Goal: Information Seeking & Learning: Learn about a topic

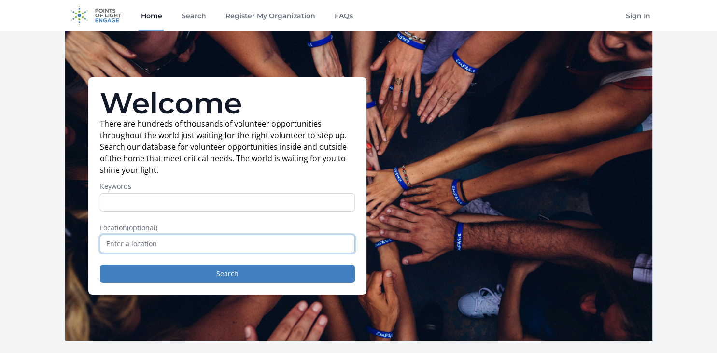
click at [142, 239] on input "text" at bounding box center [227, 244] width 255 height 18
click at [160, 244] on input "text" at bounding box center [227, 244] width 255 height 18
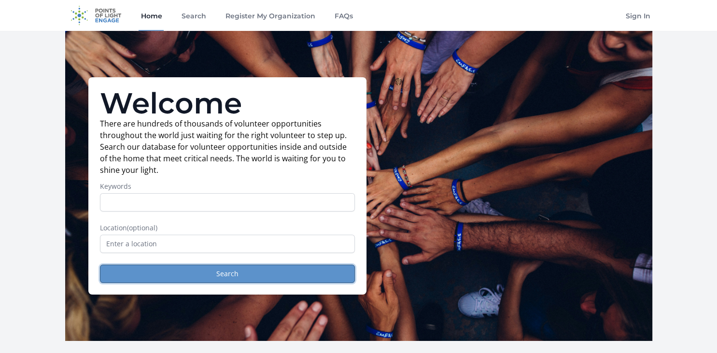
click at [228, 268] on button "Search" at bounding box center [227, 274] width 255 height 18
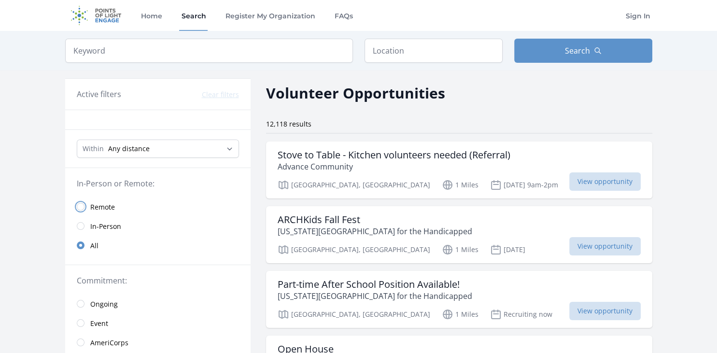
click at [79, 208] on input "radio" at bounding box center [81, 207] width 8 height 8
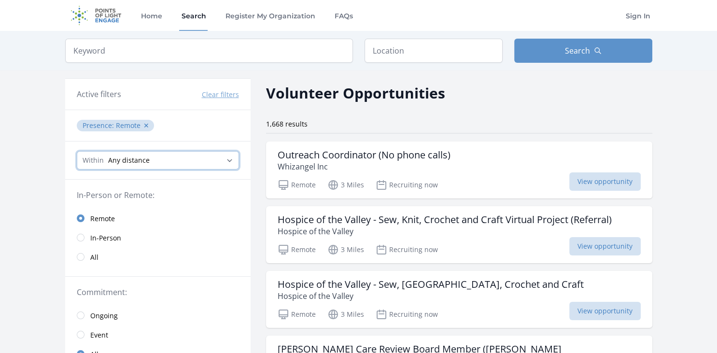
click at [77, 151] on select "Any distance , 5 Miles , 20 Miles , 50 Miles , 100 Miles" at bounding box center [158, 160] width 162 height 18
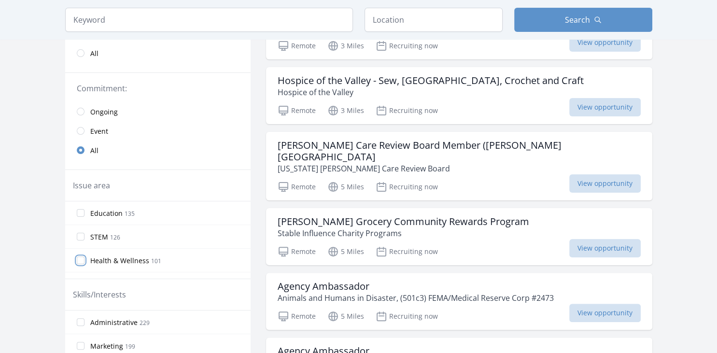
click at [79, 259] on input "Health & Wellness 101" at bounding box center [81, 260] width 8 height 8
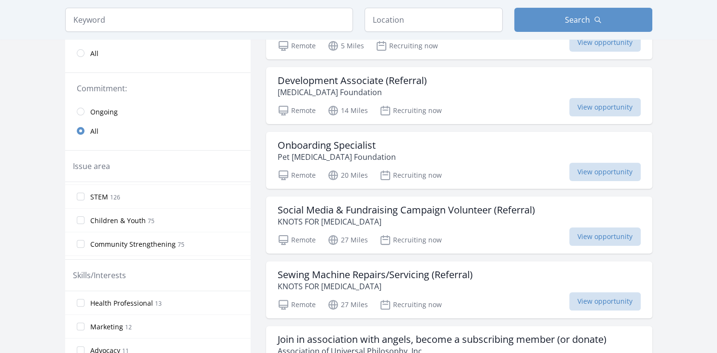
scroll to position [62, 0]
click at [81, 225] on input "Community Strengthening 75" at bounding box center [81, 226] width 8 height 8
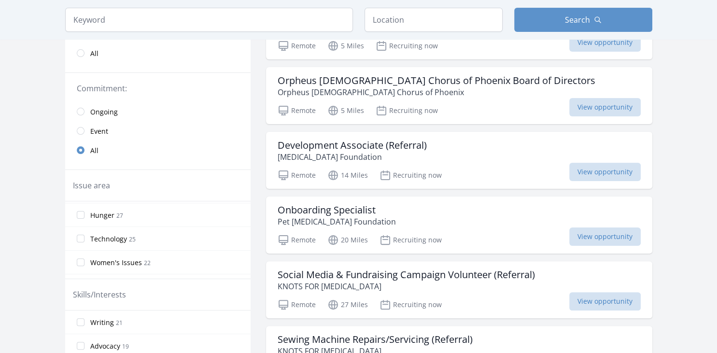
scroll to position [187, 0]
click at [82, 260] on input "Women's Issues 22" at bounding box center [81, 262] width 8 height 8
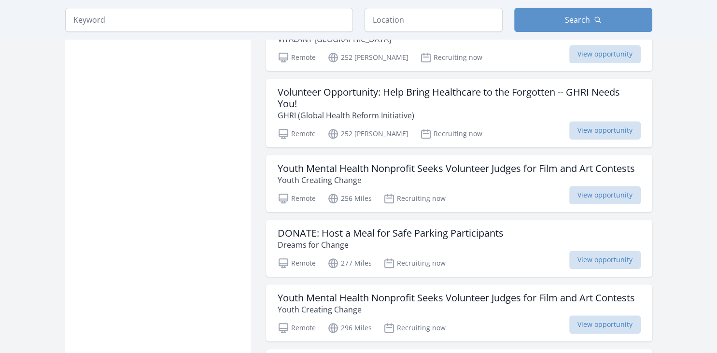
scroll to position [1122, 0]
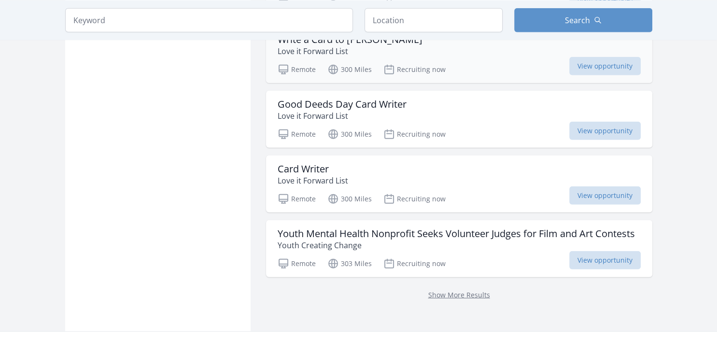
scroll to position [2499, 0]
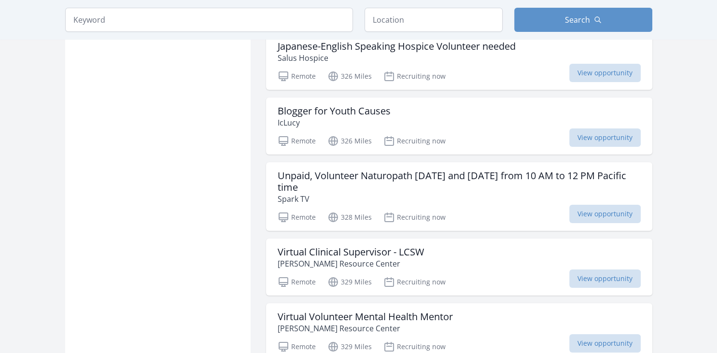
scroll to position [3161, 0]
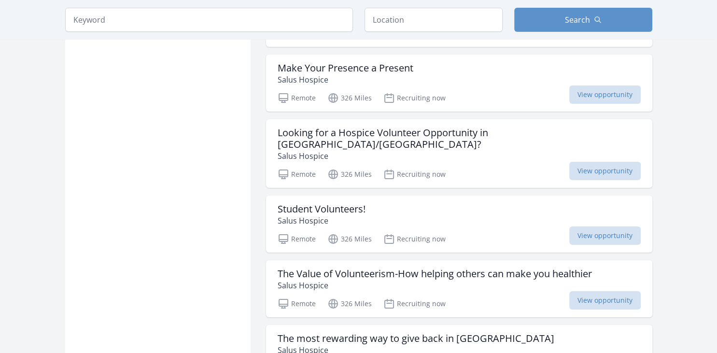
click at [436, 33] on div "Keyword Location Search" at bounding box center [359, 20] width 618 height 40
click at [431, 23] on input "text" at bounding box center [434, 20] width 138 height 24
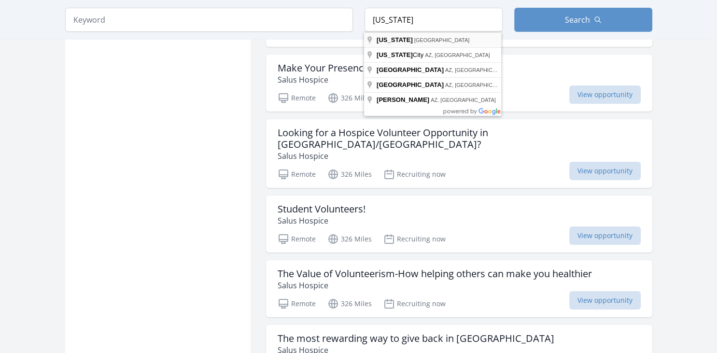
type input "Arizona, USA"
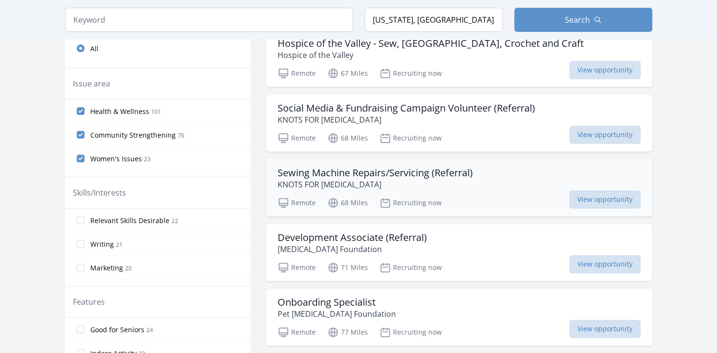
scroll to position [357, 0]
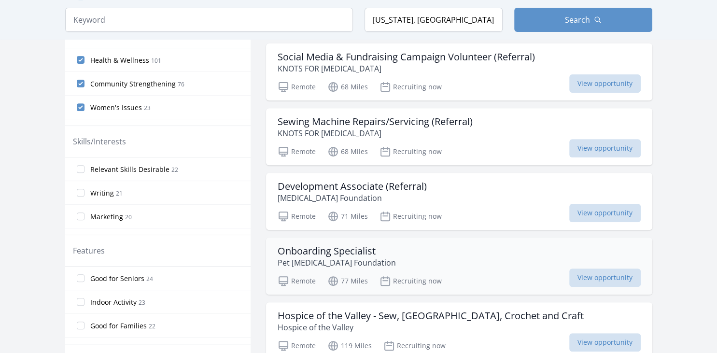
click at [337, 252] on h3 "Onboarding Specialist" at bounding box center [337, 251] width 118 height 12
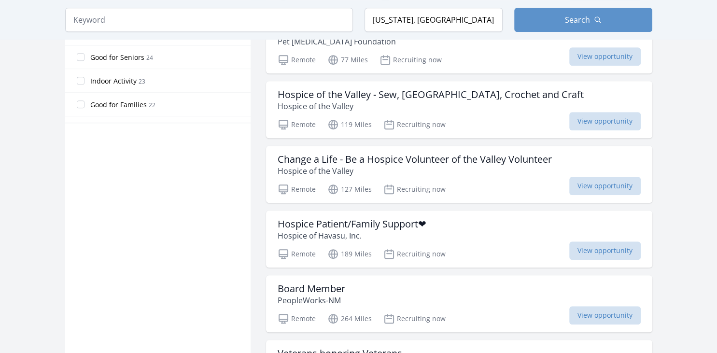
scroll to position [663, 0]
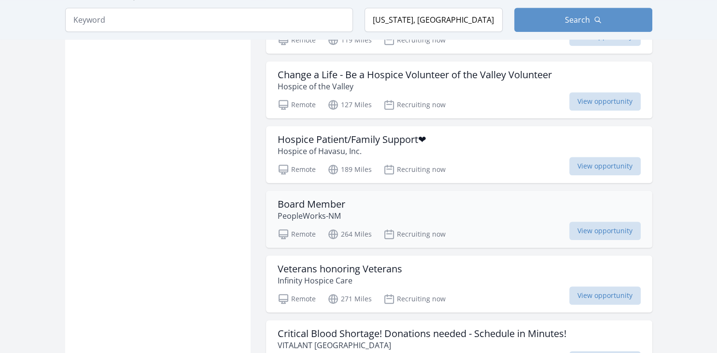
click at [334, 200] on h3 "Board Member" at bounding box center [312, 204] width 68 height 12
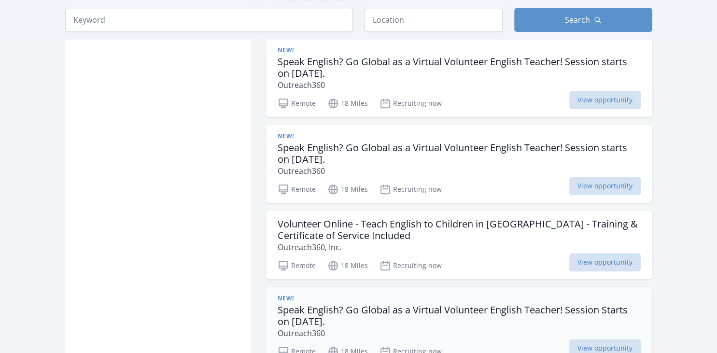
scroll to position [958, 0]
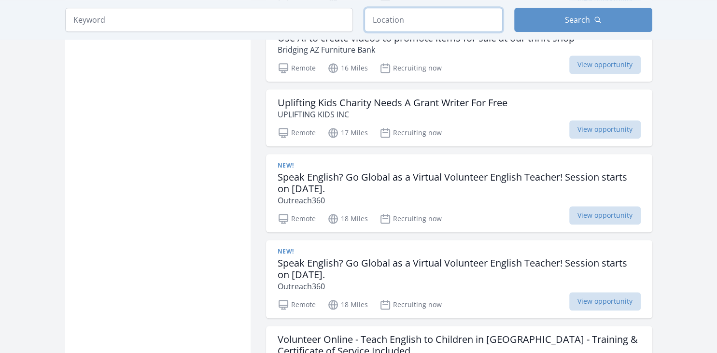
click at [389, 21] on input "text" at bounding box center [434, 20] width 138 height 24
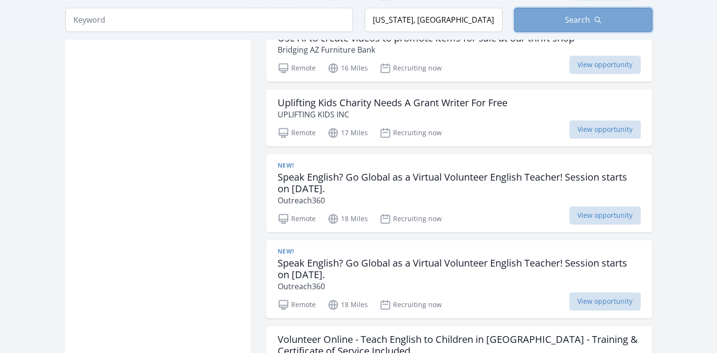
click at [565, 18] on span "Search" at bounding box center [577, 20] width 25 height 12
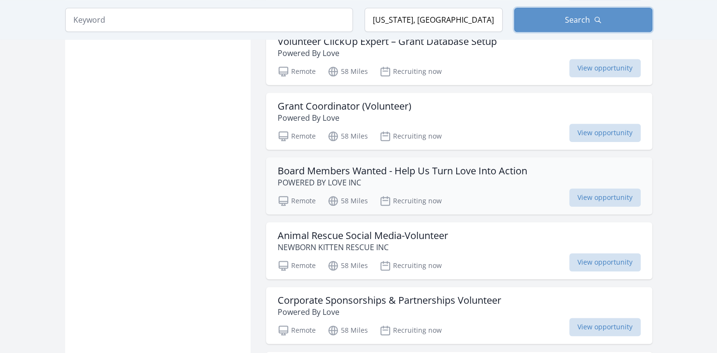
scroll to position [1111, 0]
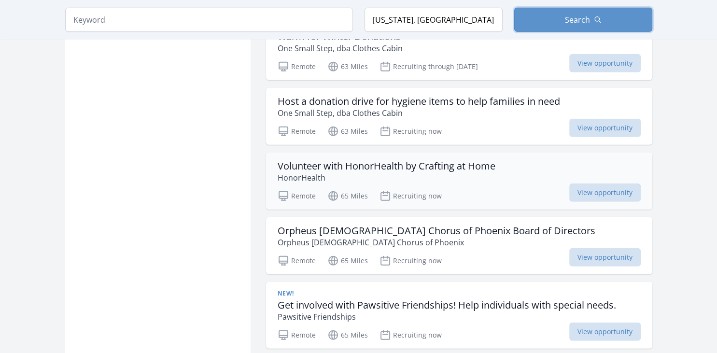
scroll to position [2437, 0]
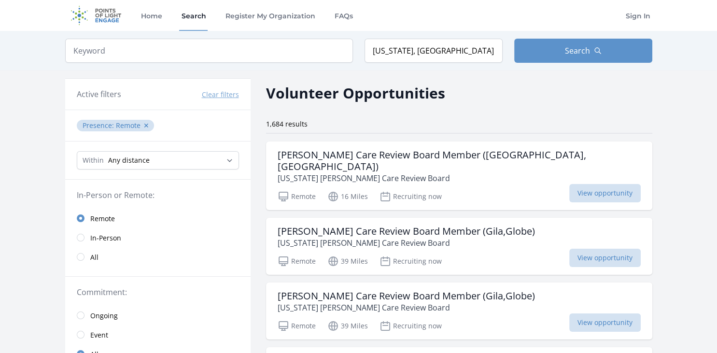
click at [83, 259] on link "All" at bounding box center [157, 256] width 185 height 19
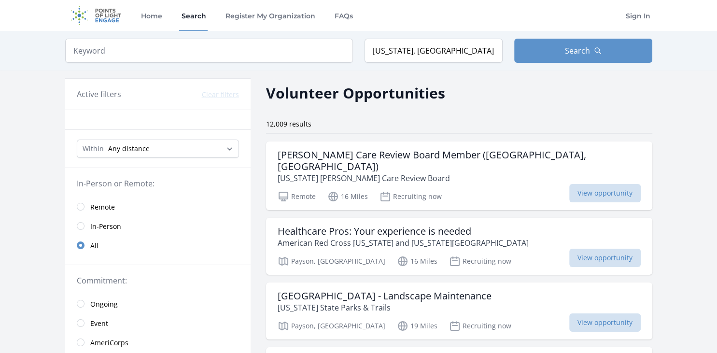
click at [80, 232] on link "In-Person" at bounding box center [157, 225] width 185 height 19
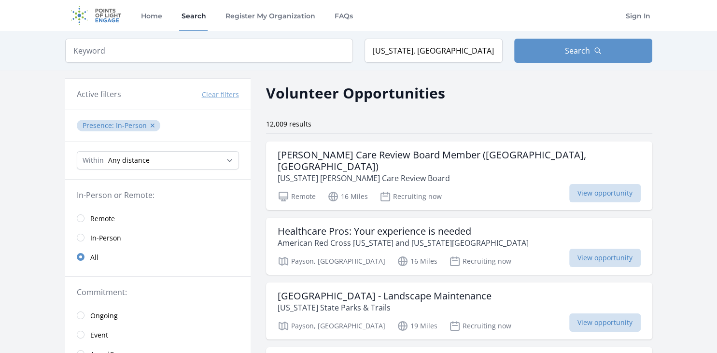
click at [86, 236] on link "In-Person" at bounding box center [157, 237] width 185 height 19
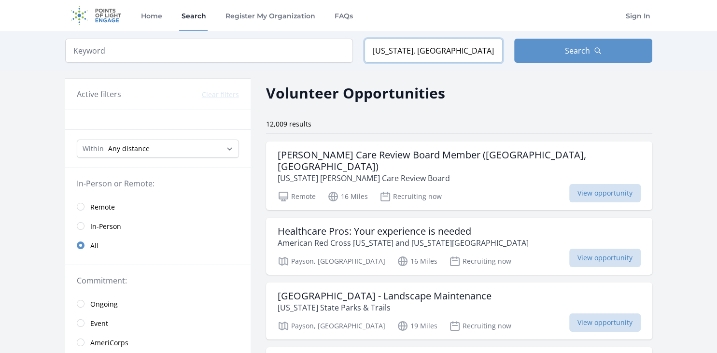
drag, startPoint x: 441, startPoint y: 49, endPoint x: 214, endPoint y: 25, distance: 228.7
click at [365, 39] on input "Arizona, USA" at bounding box center [434, 51] width 138 height 24
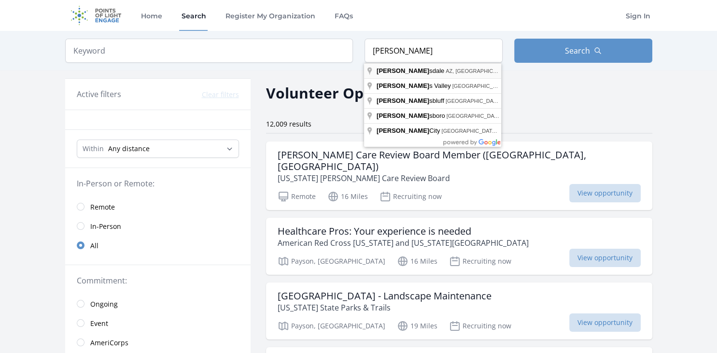
type input "Scottsdale, AZ, USA"
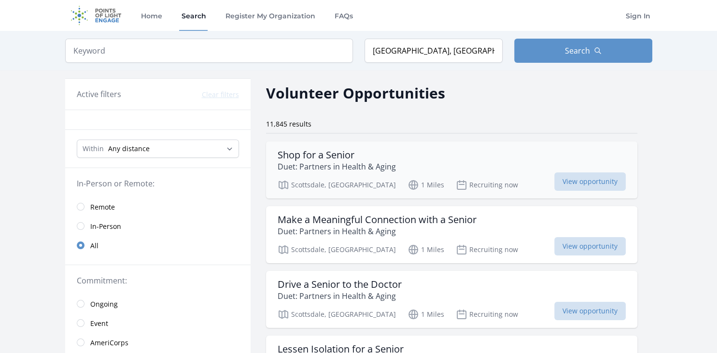
click at [321, 155] on h3 "Shop for a Senior" at bounding box center [337, 155] width 118 height 12
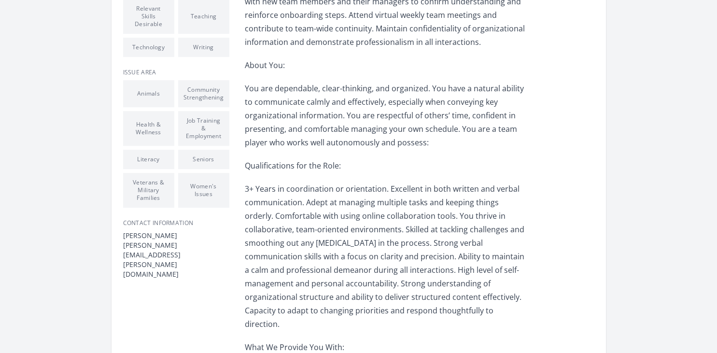
scroll to position [255, 0]
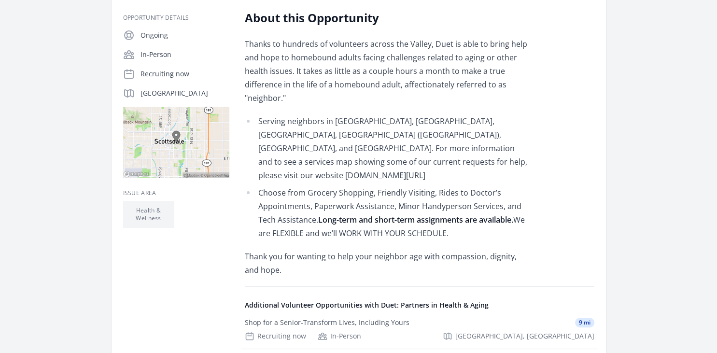
scroll to position [204, 0]
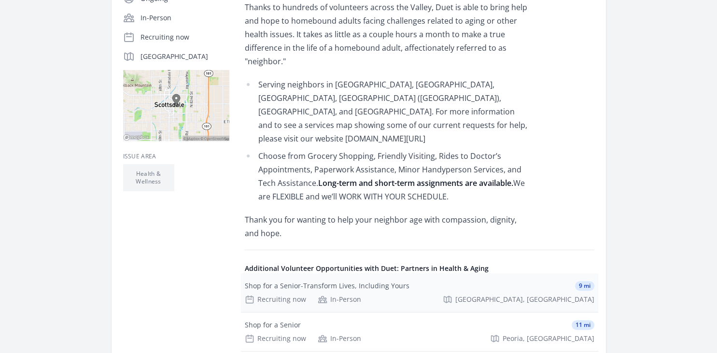
click at [345, 281] on div "Shop for a Senior-Transform Lives, Including Yours" at bounding box center [327, 286] width 165 height 10
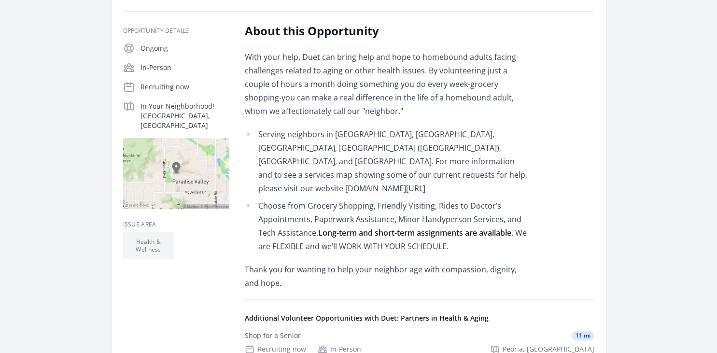
scroll to position [159, 0]
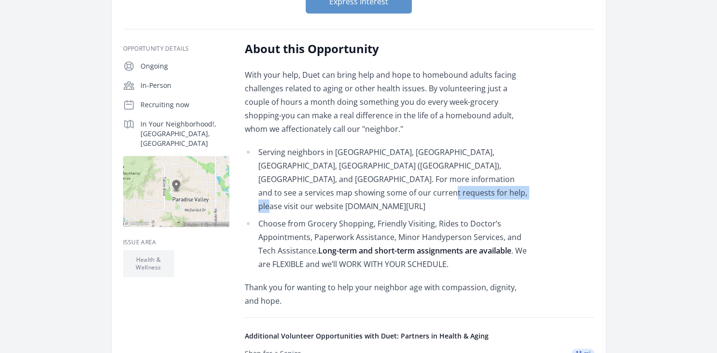
drag, startPoint x: 303, startPoint y: 191, endPoint x: 406, endPoint y: 192, distance: 103.3
click at [406, 192] on li "Serving neighbors in [GEOGRAPHIC_DATA], [GEOGRAPHIC_DATA], [GEOGRAPHIC_DATA], […" at bounding box center [386, 179] width 282 height 68
copy li "www.duetaz.org/volunteer"
